Goal: Task Accomplishment & Management: Manage account settings

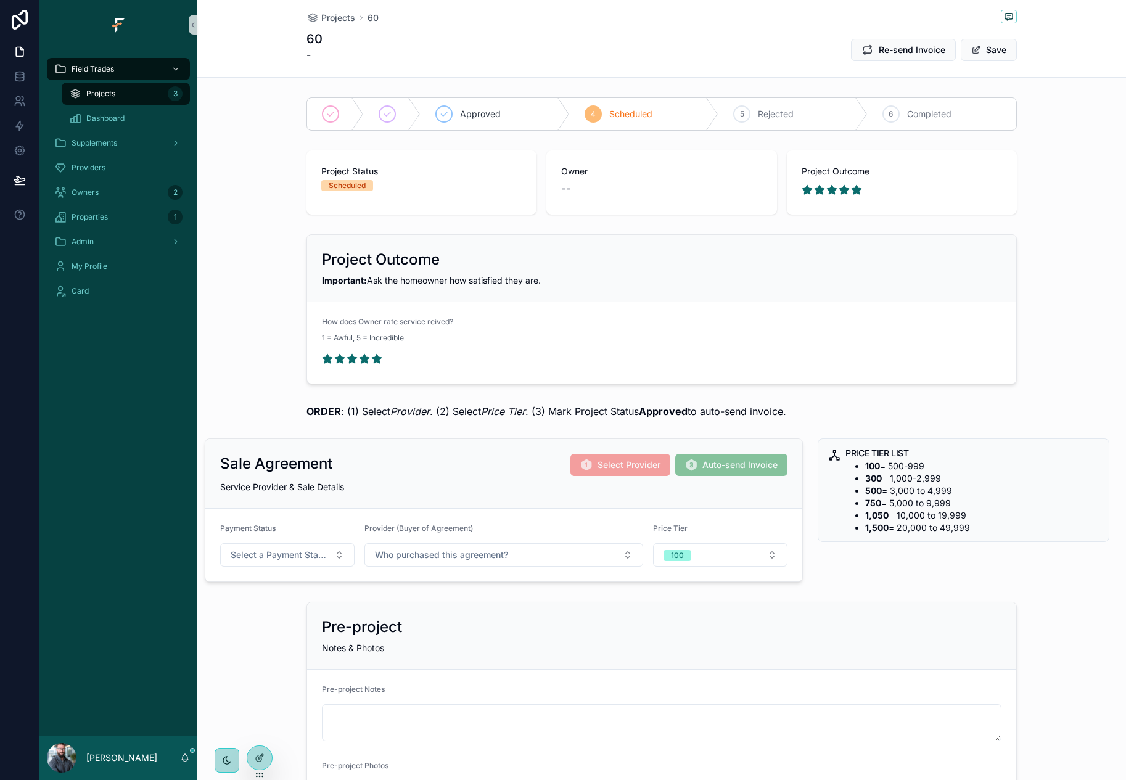
scroll to position [62, 0]
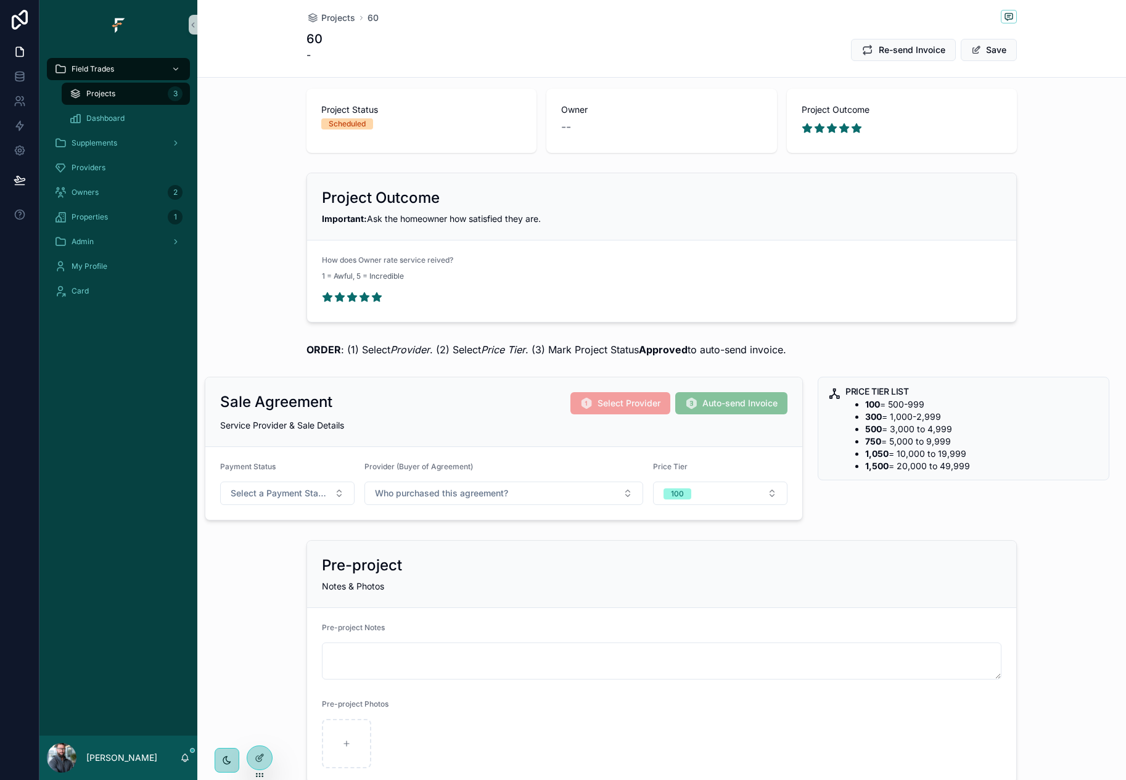
click at [249, 587] on div "Pre-project Notes & Photos Pre-project Notes Pre-project Photos" at bounding box center [661, 661] width 928 height 253
click at [262, 213] on div "Project Outcome Important: Ask the homeowner how satisfied they are. How does O…" at bounding box center [661, 248] width 928 height 160
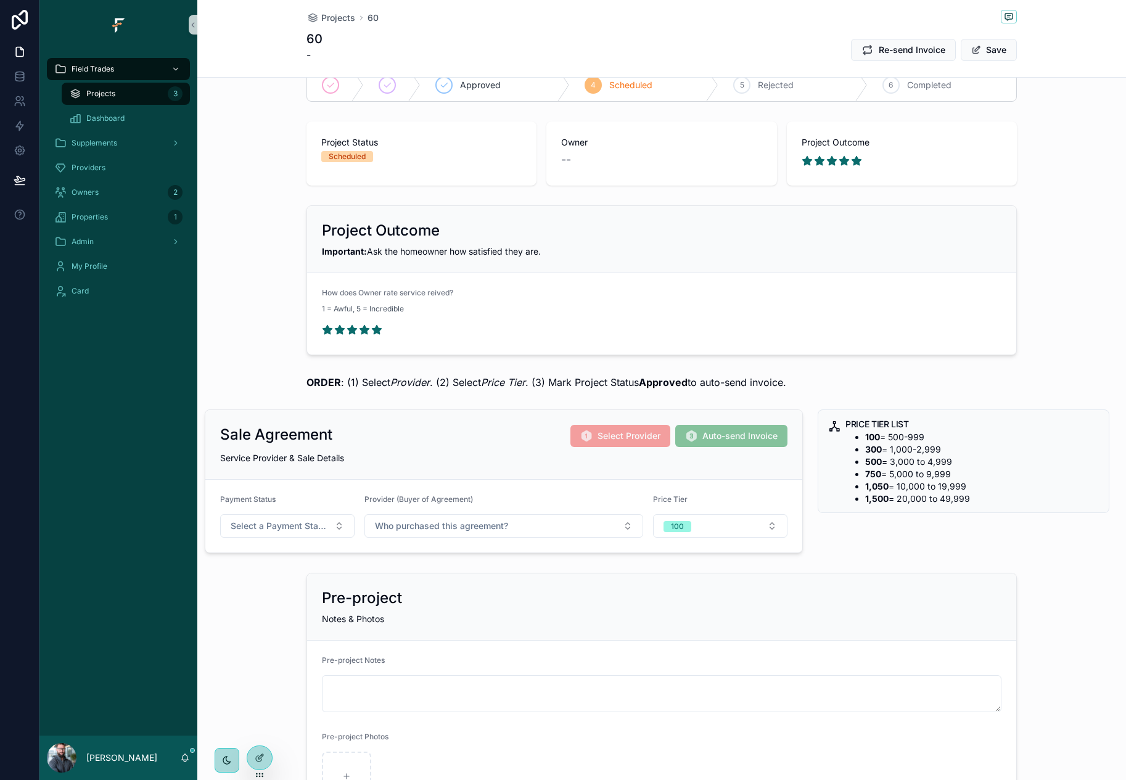
scroll to position [0, 0]
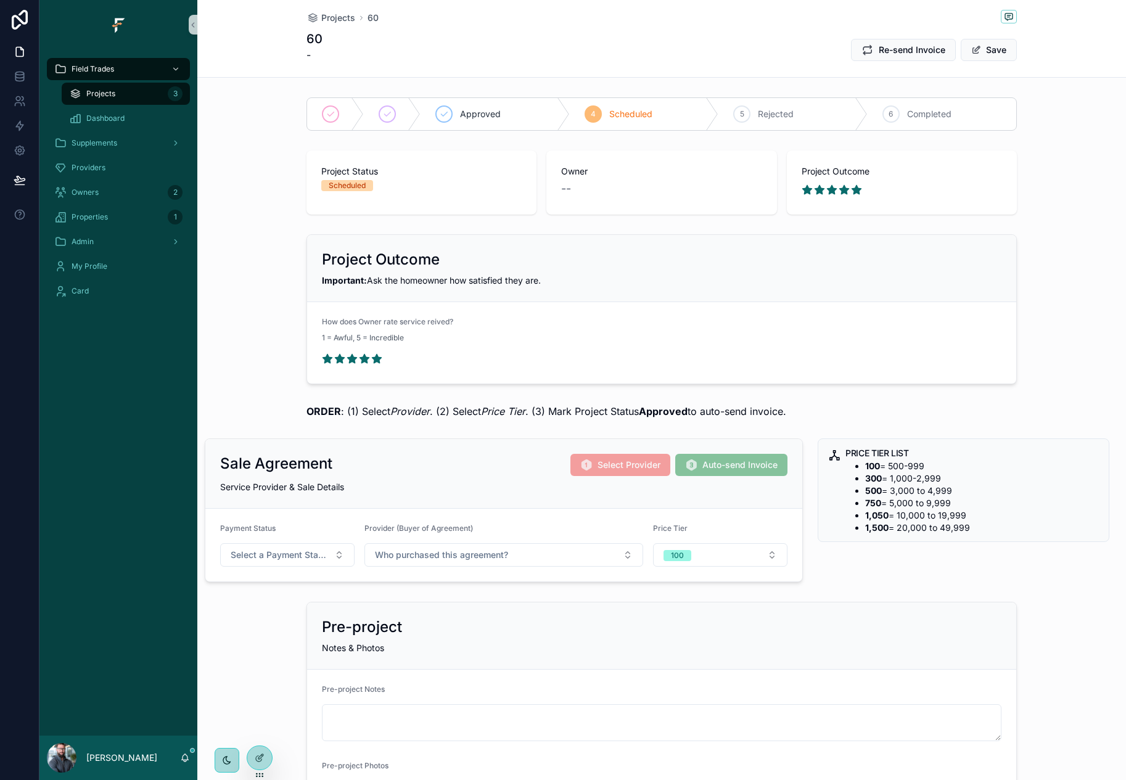
click at [262, 213] on div "Project Status Scheduled Owner -- Project Outcome" at bounding box center [661, 182] width 928 height 74
click at [281, 195] on div "Project Status Scheduled Owner -- Project Outcome" at bounding box center [661, 182] width 928 height 74
click at [121, 244] on div "Admin" at bounding box center [118, 242] width 128 height 20
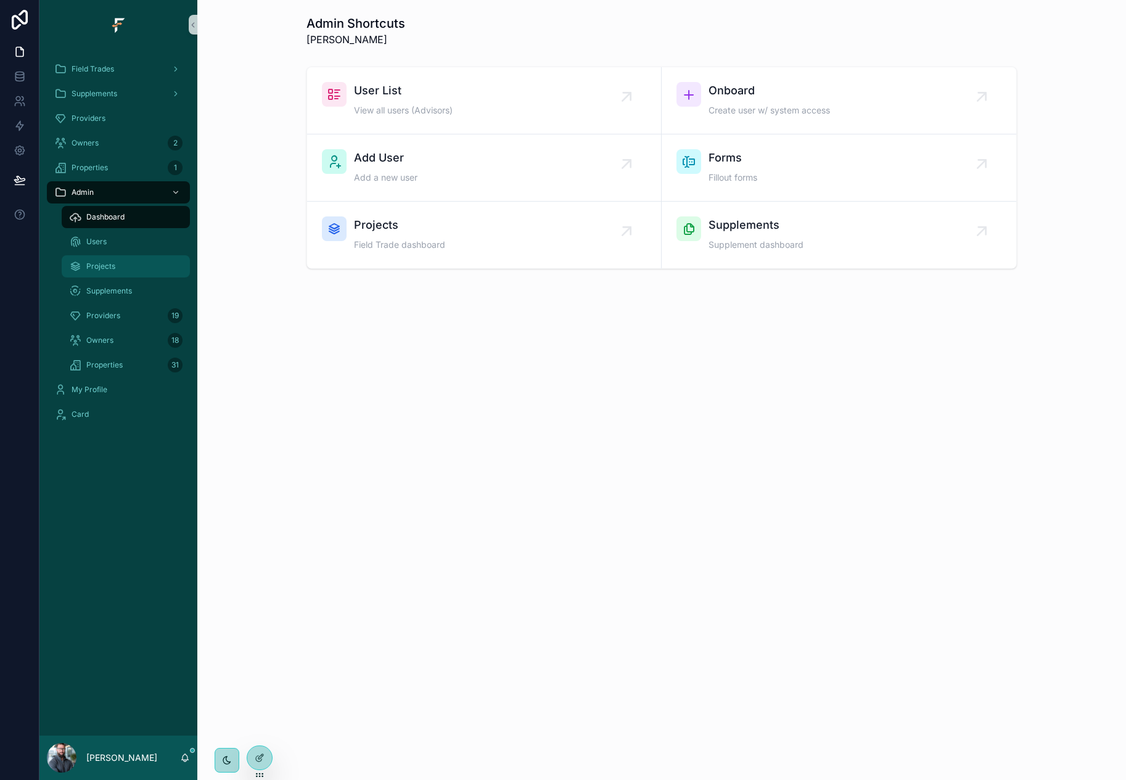
click at [126, 259] on div "Projects" at bounding box center [125, 266] width 113 height 20
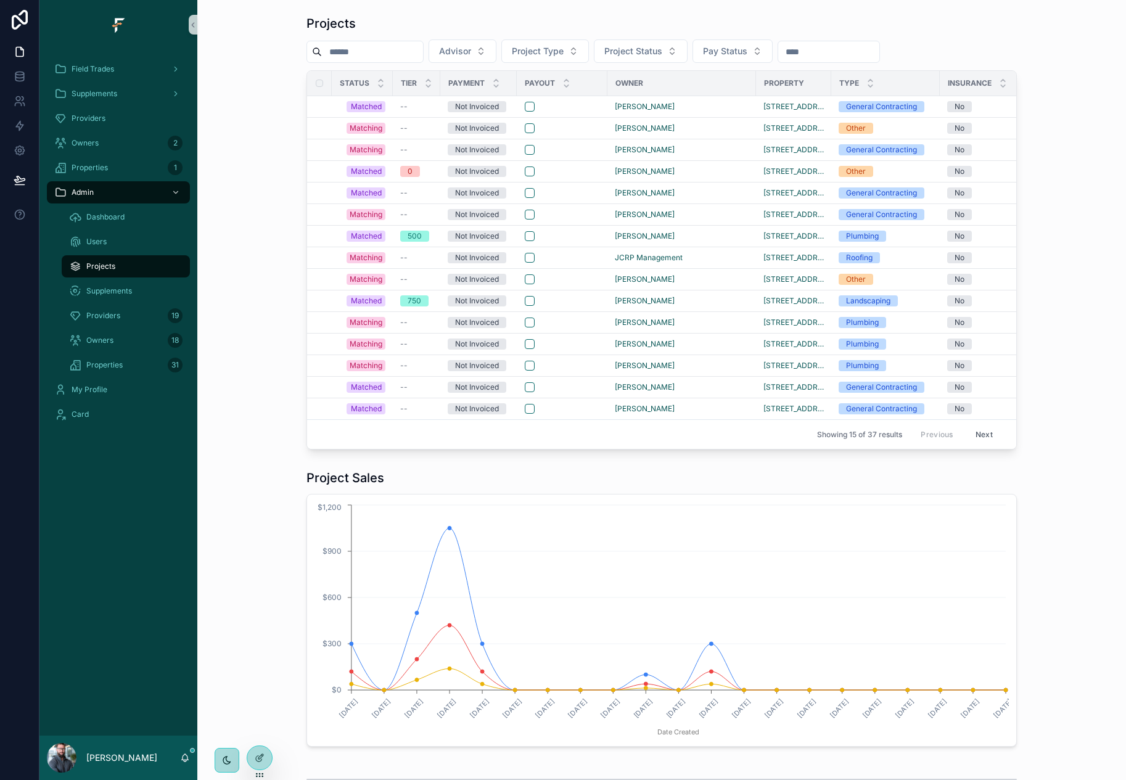
click at [1086, 176] on div "Projects Advisor Project Type Project Status Pay Status Status Tier Payment Pay…" at bounding box center [661, 232] width 909 height 444
click at [980, 438] on button "Next" at bounding box center [984, 434] width 35 height 19
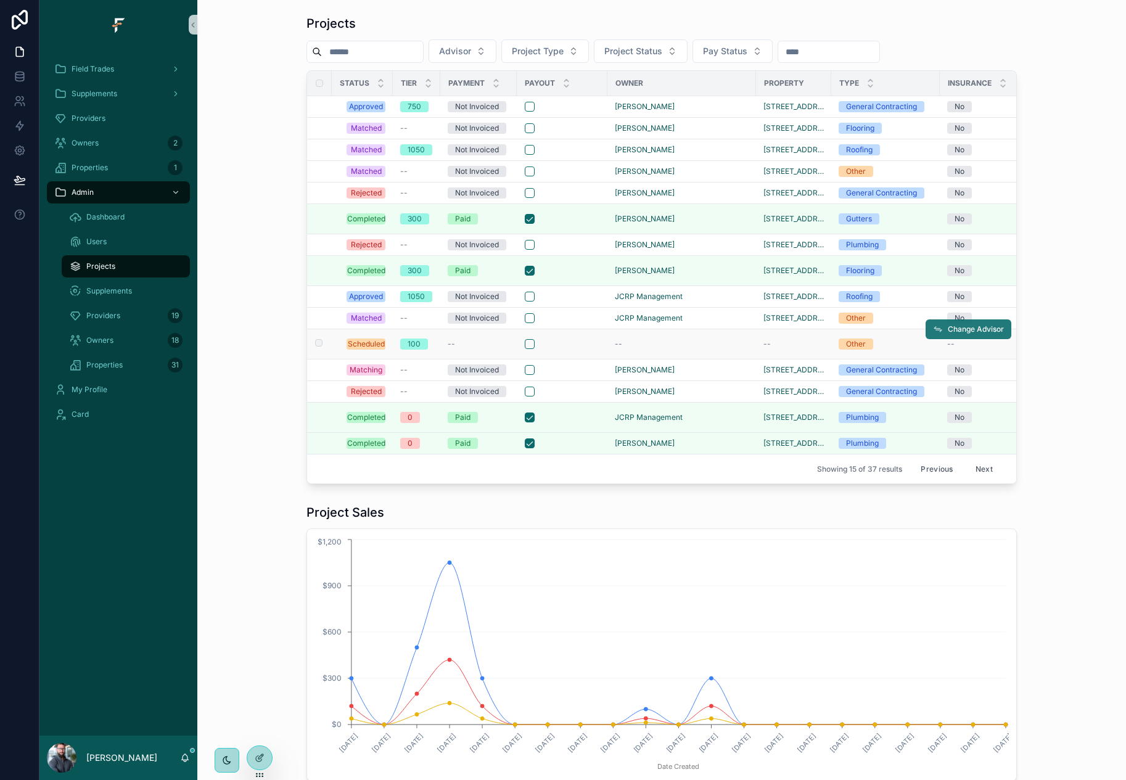
click at [982, 335] on button "Change Advisor" at bounding box center [968, 329] width 86 height 20
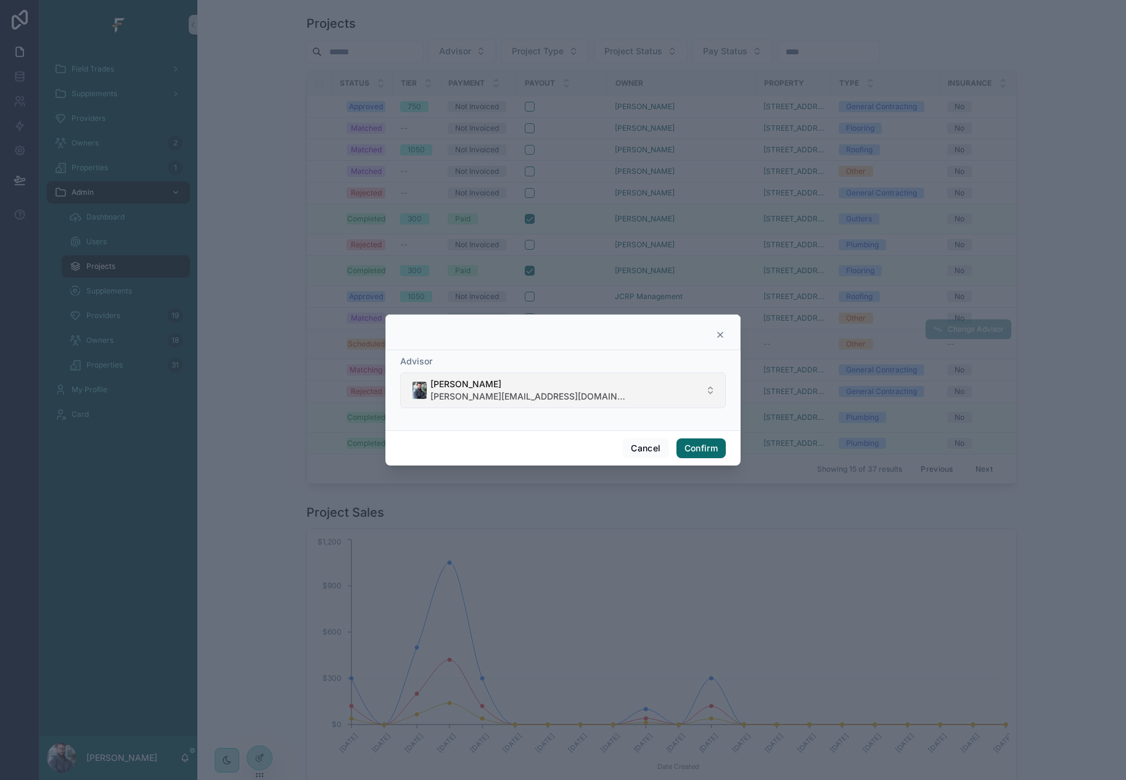
click at [710, 393] on button "[PERSON_NAME] [PERSON_NAME][EMAIL_ADDRESS][DOMAIN_NAME]" at bounding box center [563, 390] width 326 height 36
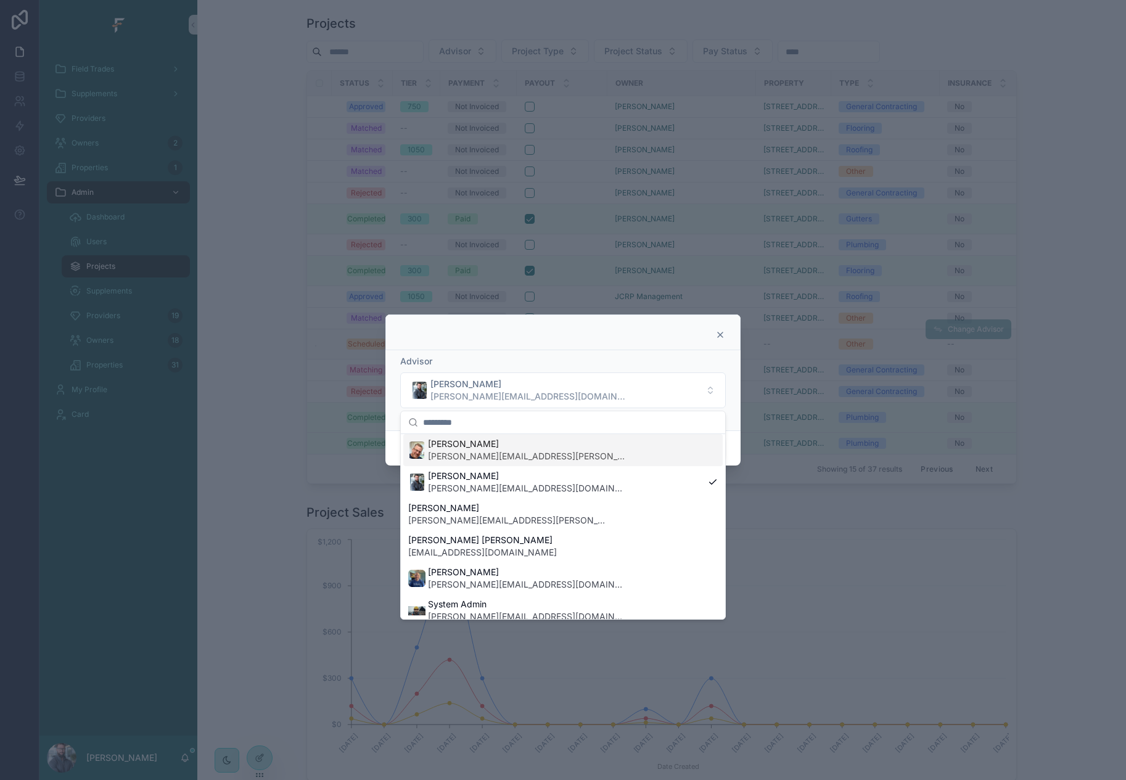
scroll to position [256, 0]
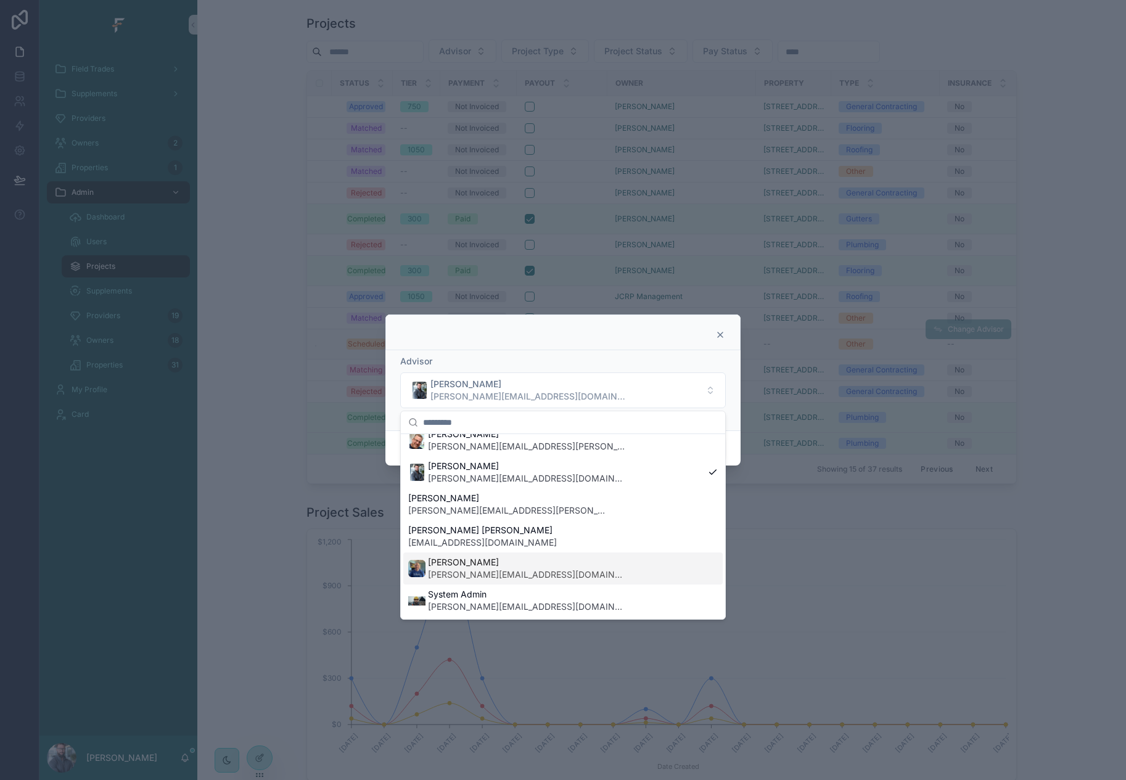
click at [602, 565] on div "[PERSON_NAME] [PERSON_NAME][EMAIL_ADDRESS][DOMAIN_NAME]" at bounding box center [562, 568] width 319 height 32
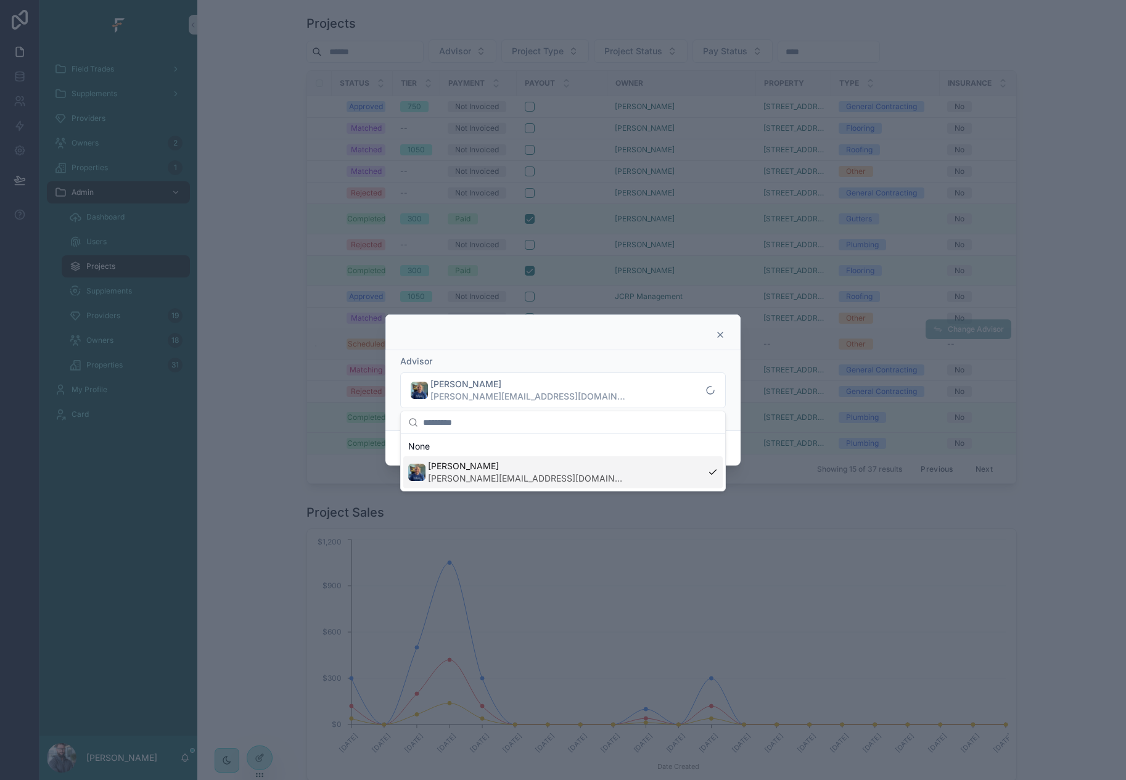
scroll to position [0, 0]
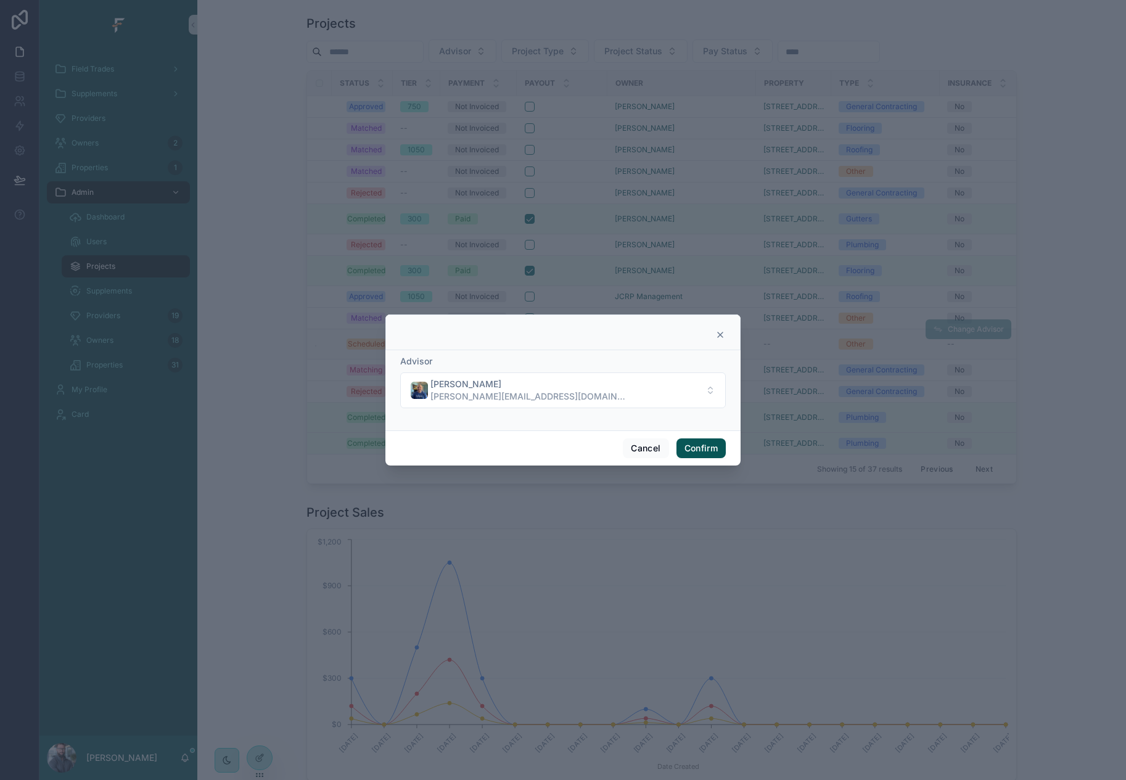
click at [716, 448] on button "Confirm" at bounding box center [700, 448] width 49 height 20
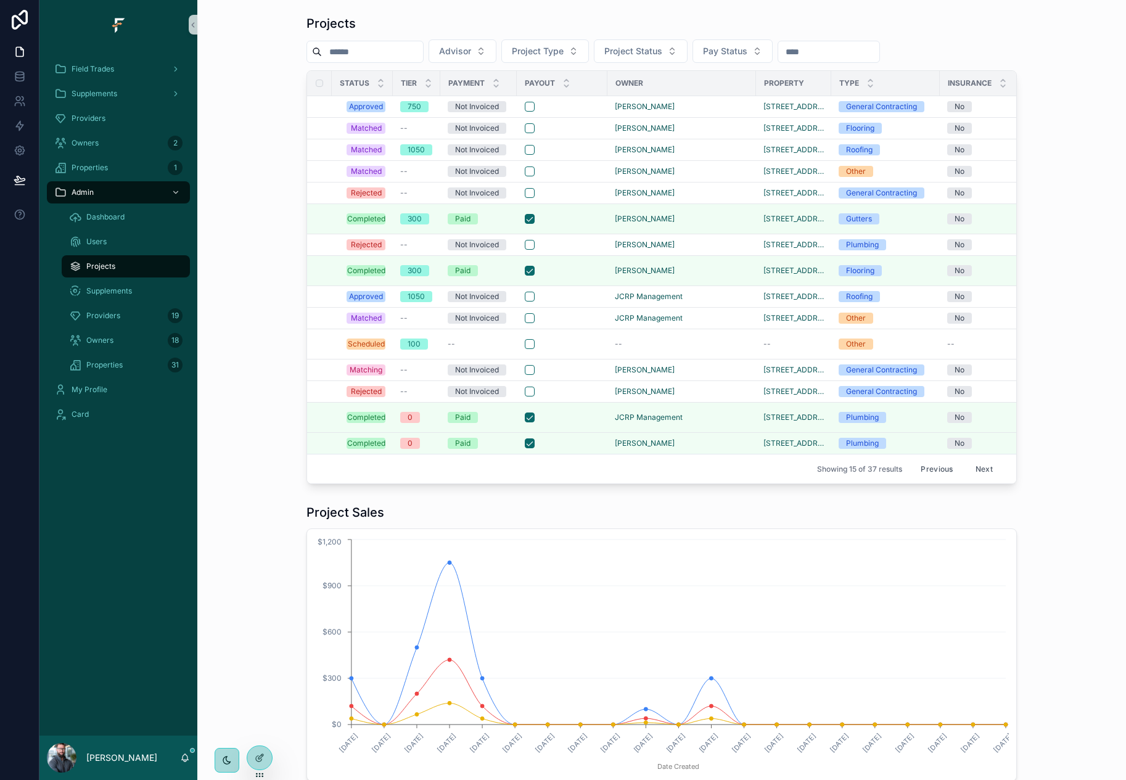
click at [265, 399] on div "Projects Advisor Project Type Project Status Pay Status Status Tier Payment Pay…" at bounding box center [661, 249] width 909 height 479
